Goal: Navigation & Orientation: Find specific page/section

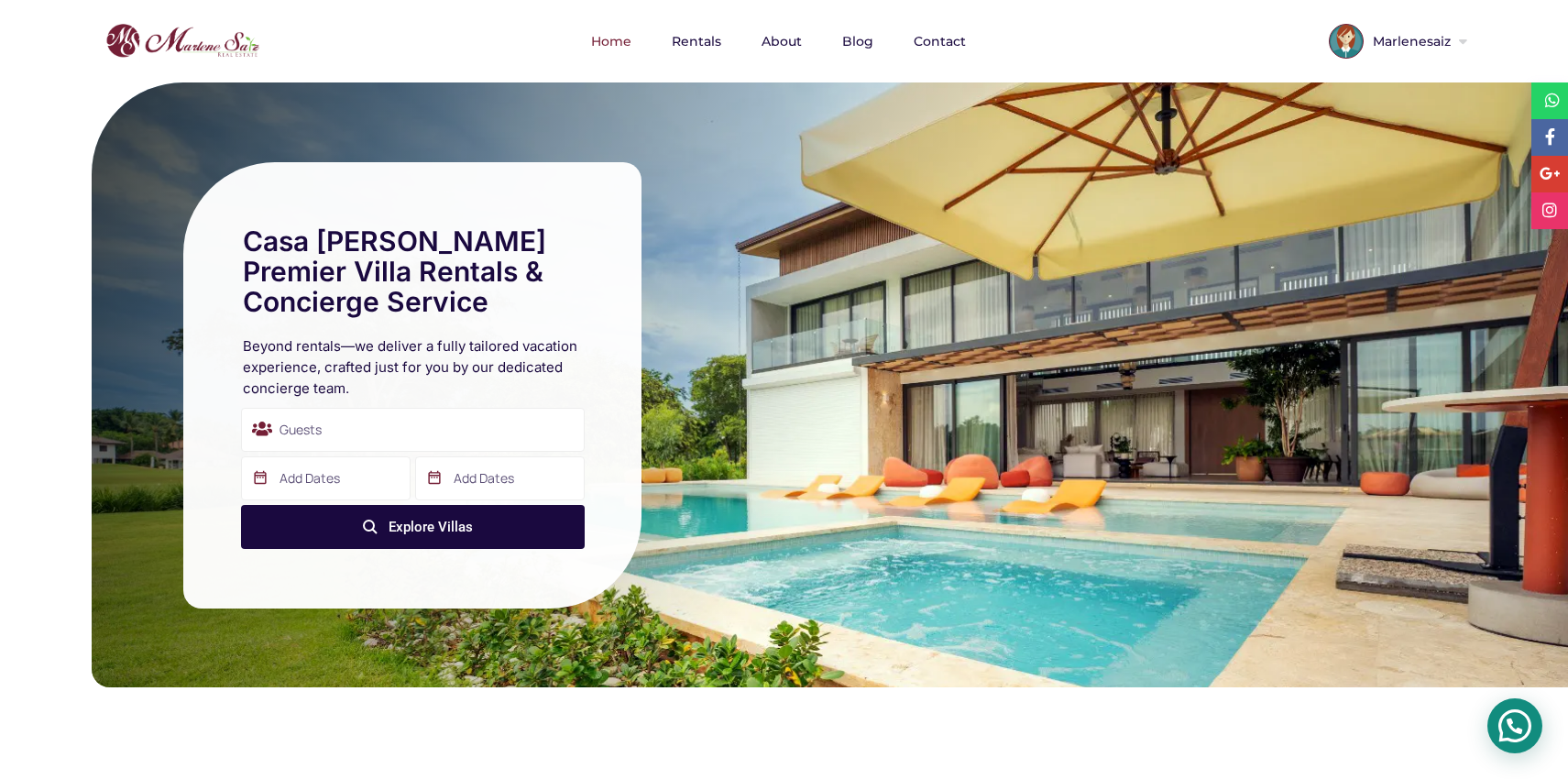
click at [1515, 720] on img at bounding box center [1515, 726] width 53 height 53
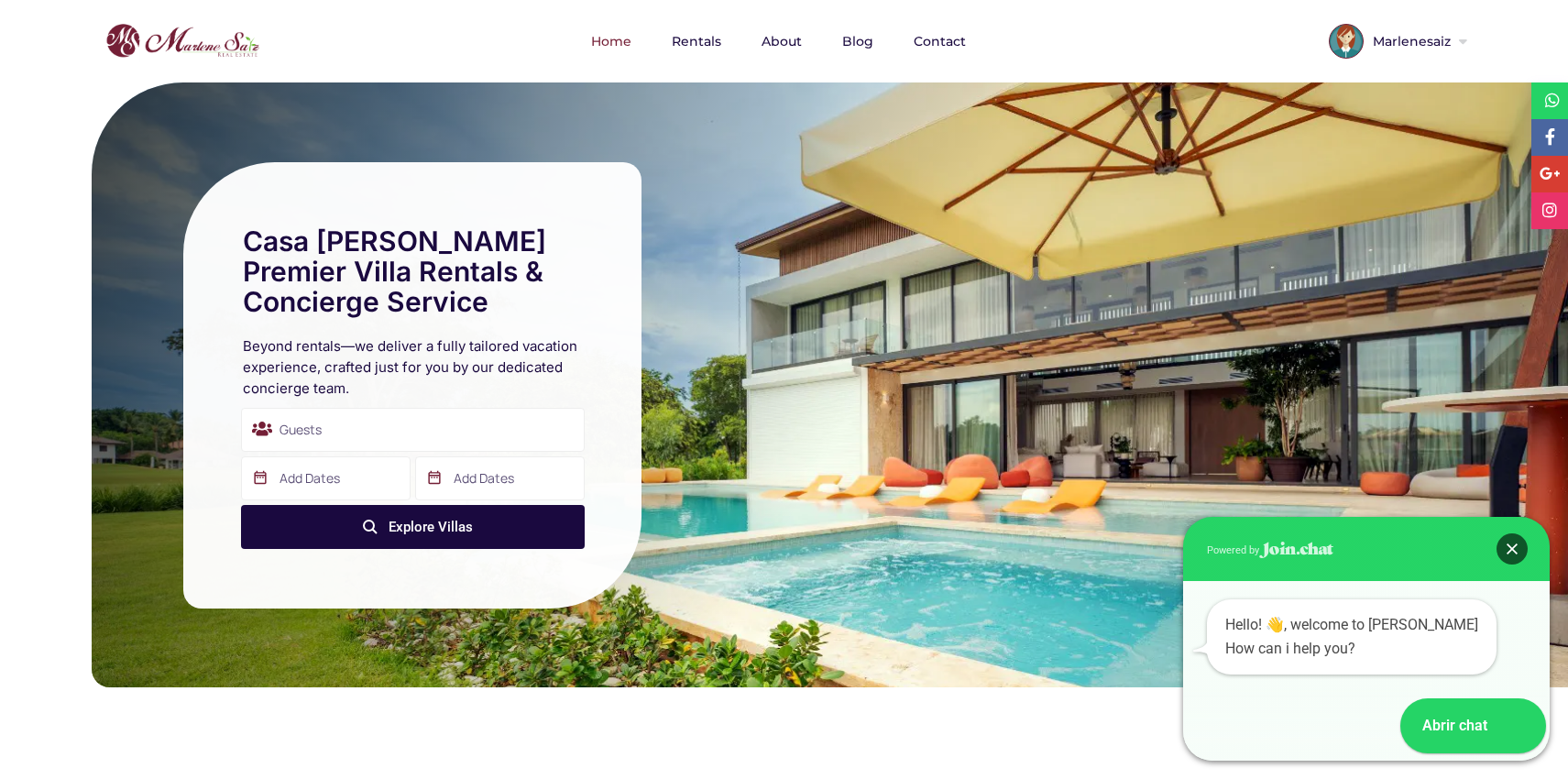
click at [1507, 542] on div "Close" at bounding box center [1511, 549] width 31 height 31
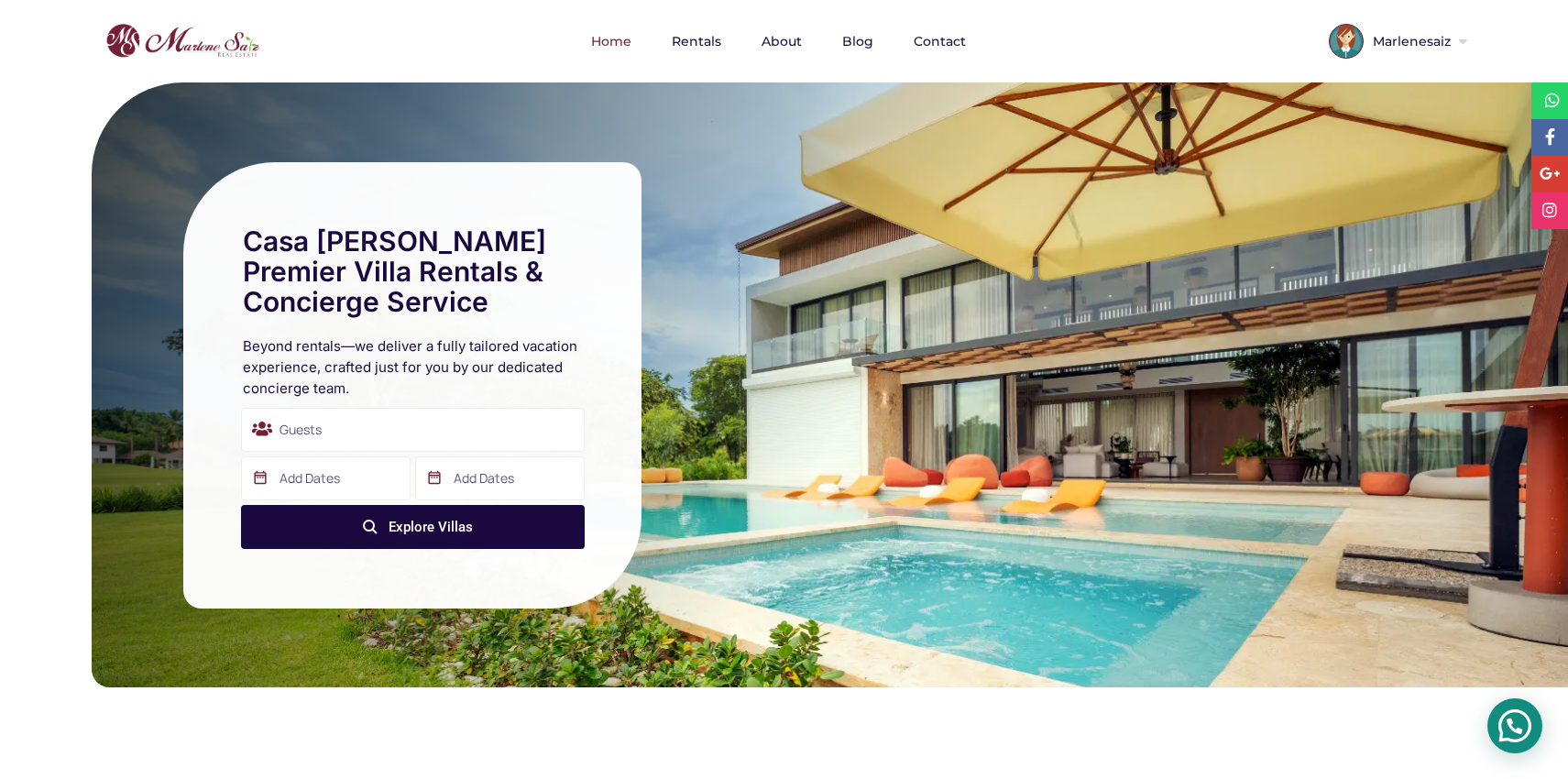
click at [1514, 737] on img at bounding box center [1515, 726] width 53 height 53
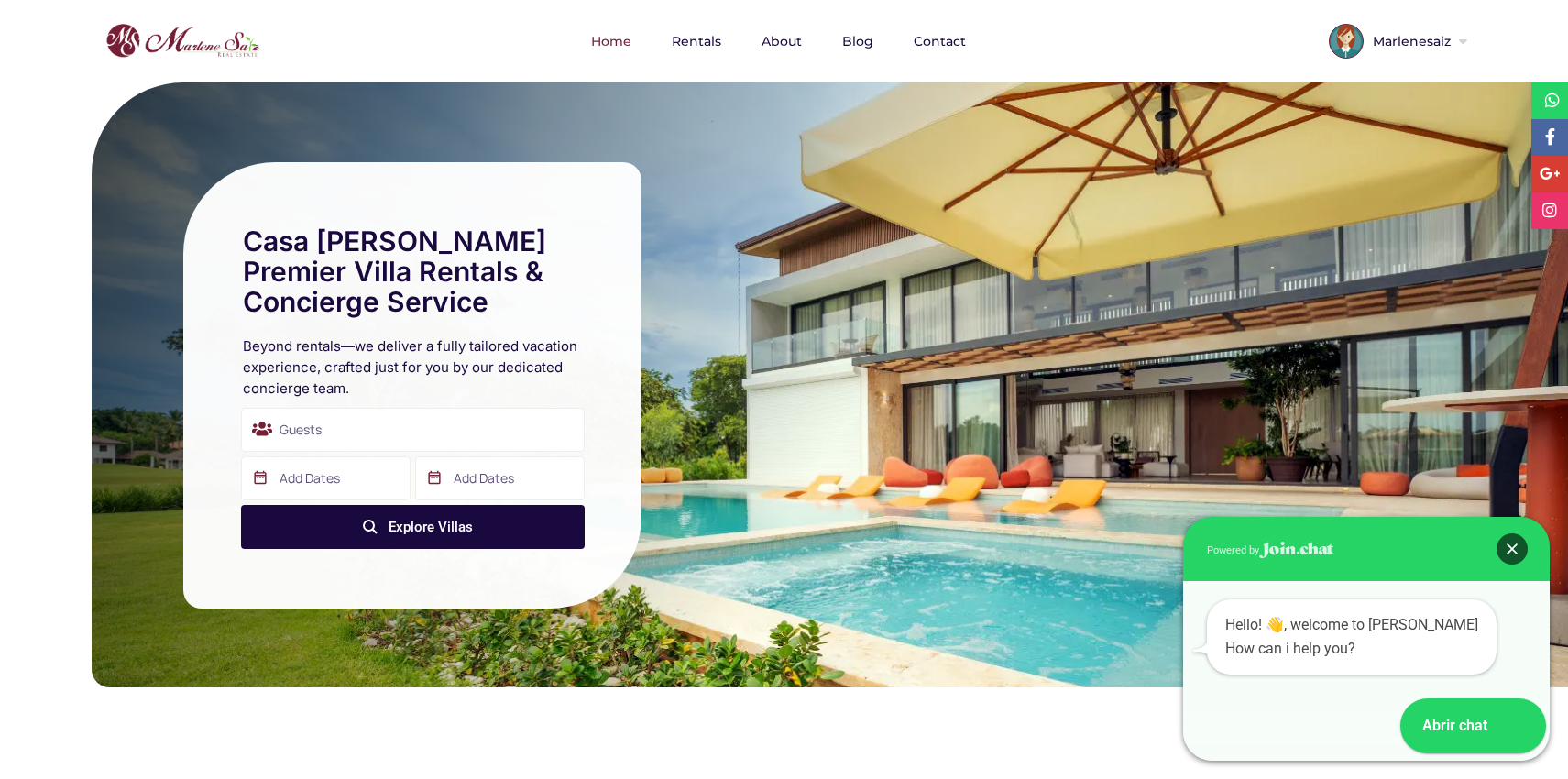
click at [1511, 554] on div "Close" at bounding box center [1511, 549] width 31 height 31
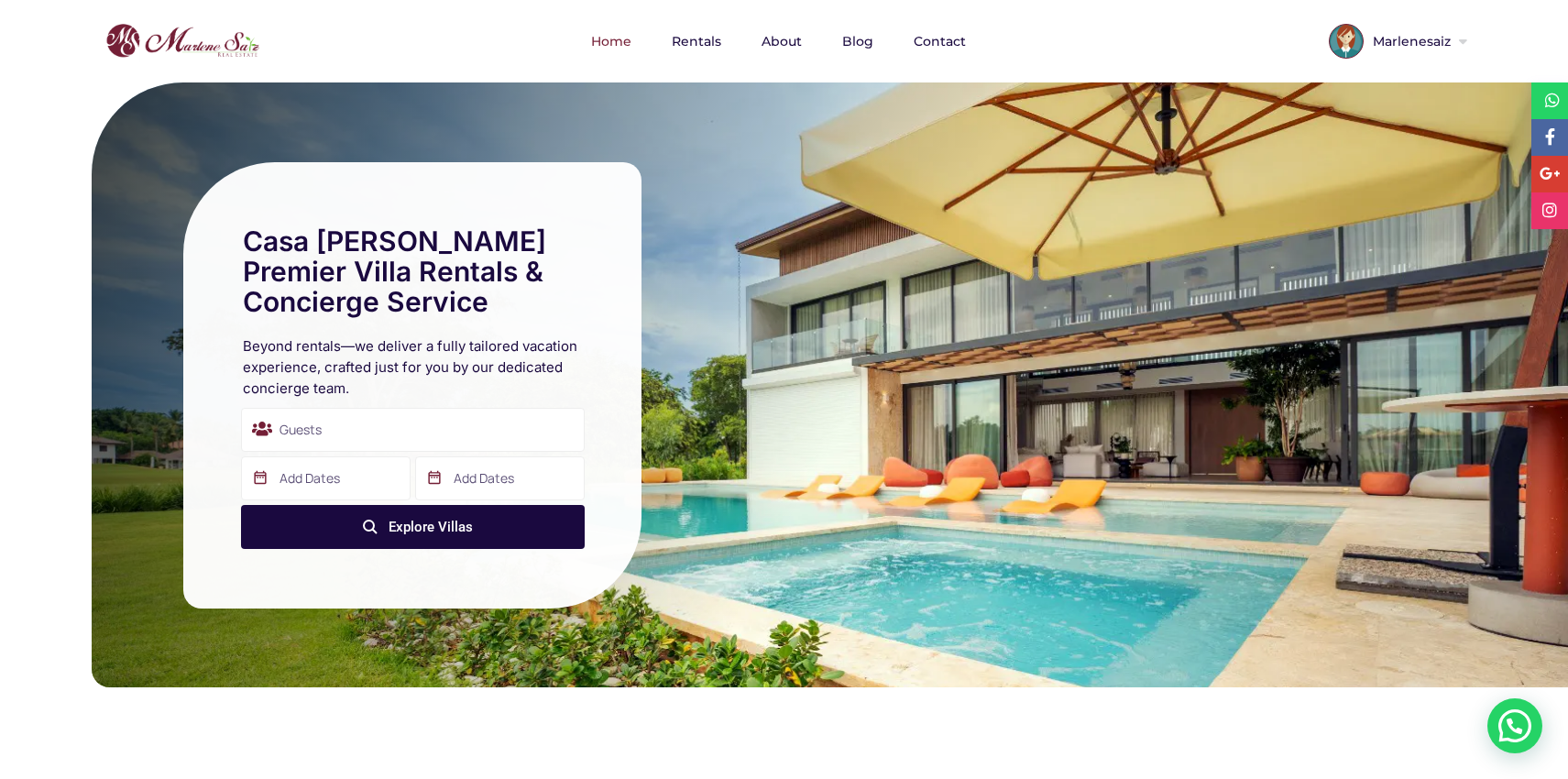
click at [1144, 57] on nav "Home Rentals About Blog Contact" at bounding box center [784, 41] width 1412 height 83
click at [1412, 46] on span "Marlenesaiz" at bounding box center [1409, 42] width 91 height 13
